Goal: Use online tool/utility: Utilize a website feature to perform a specific function

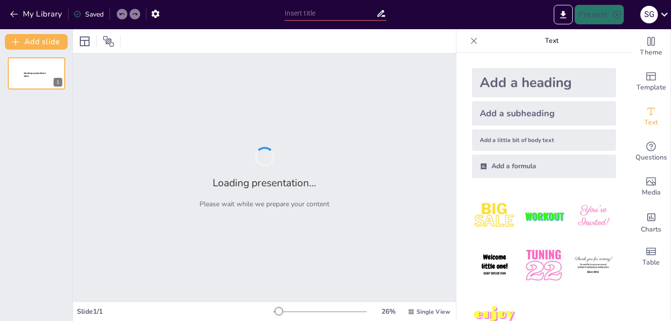
type input "Exploring Central Themes in A Long Walk to Water: A Quiz on Chapter 7"
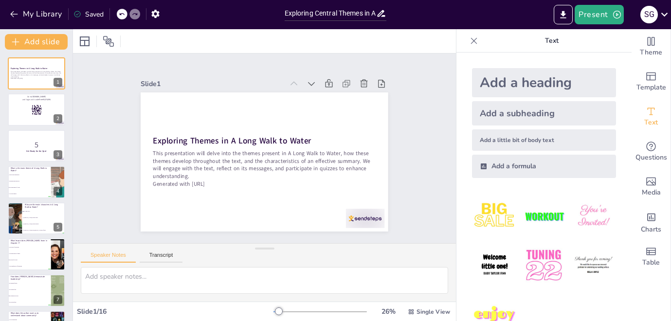
checkbox input "true"
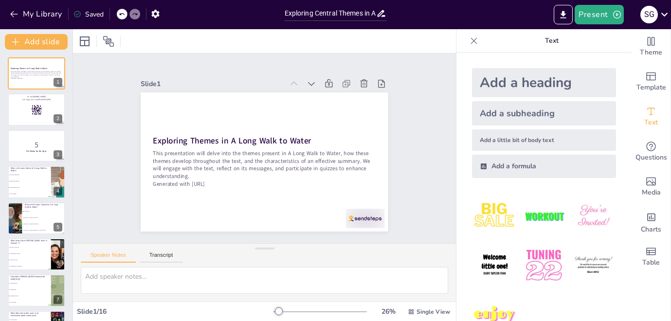
checkbox input "true"
